Goal: Information Seeking & Learning: Find specific fact

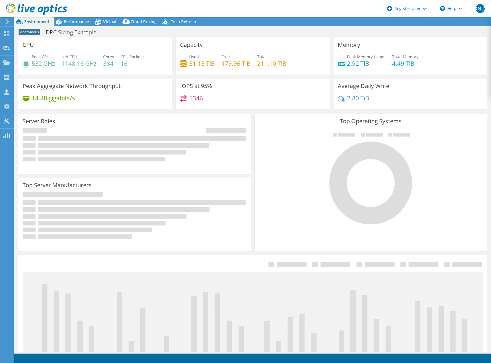
select select "USEast"
select select "USD"
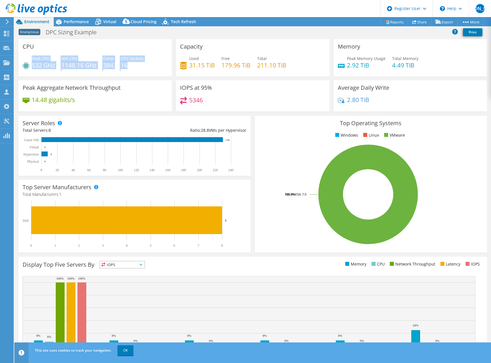
drag, startPoint x: 31, startPoint y: 58, endPoint x: 148, endPoint y: 67, distance: 116.7
click at [148, 67] on div "Peak CPU 532 GHz Net CPU 1148.16 GHz Cores 384 CPU Sockets 16" at bounding box center [95, 64] width 145 height 19
copy div "Peak CPU 532 GHz Net CPU 1148.16 GHz Cores 384 CPU Sockets 16"
click at [186, 61] on div "Used 31.15 TiB" at bounding box center [197, 61] width 35 height 13
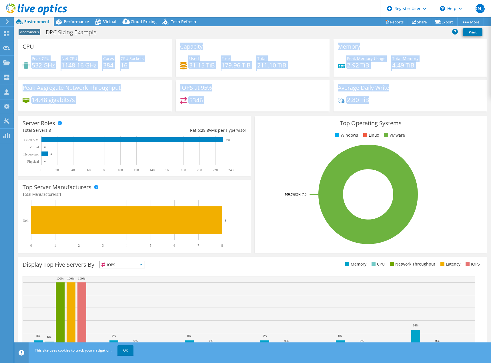
drag, startPoint x: 29, startPoint y: 61, endPoint x: 357, endPoint y: 106, distance: 330.5
click at [357, 106] on div "CPU Peak CPU 532 GHz Net CPU 1148.16 GHz Cores 384 CPU Sockets 16 Capacity Used…" at bounding box center [252, 77] width 473 height 76
copy div "Peak CPU 532 GHz Net CPU 1148.16 GHz Cores 384 CPU Sockets 16 Capacity Used 31.…"
click at [111, 103] on div "14.48 gigabits/s" at bounding box center [95, 103] width 145 height 12
